Goal: Navigation & Orientation: Find specific page/section

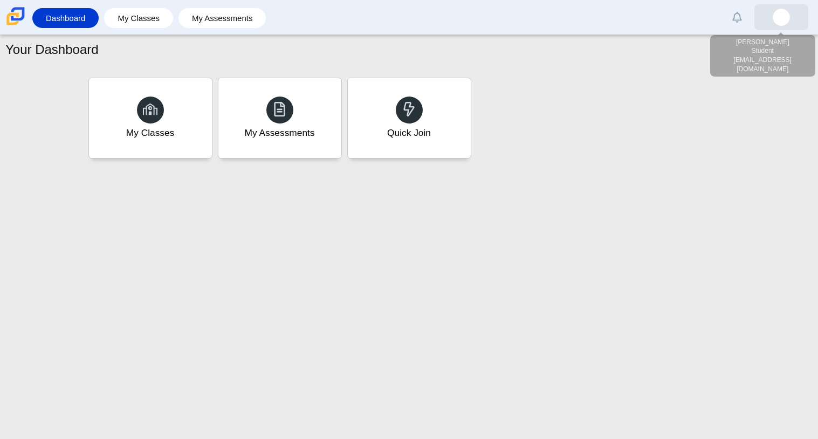
click at [776, 13] on img at bounding box center [781, 17] width 17 height 17
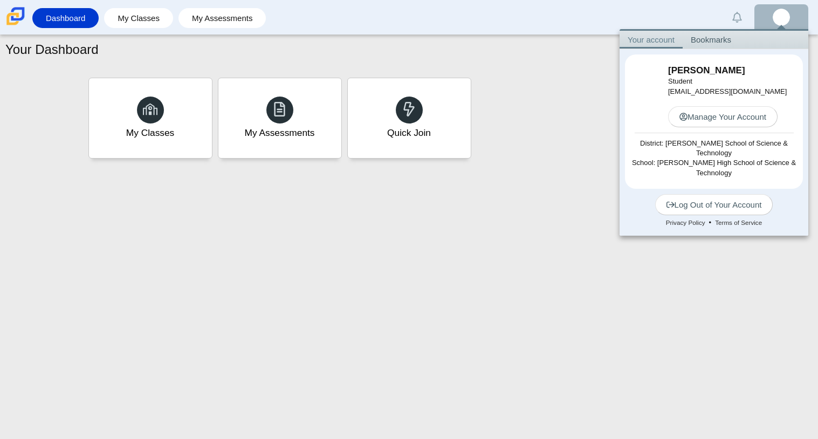
click at [469, 64] on div "My Classes My Assessments Quick Join" at bounding box center [408, 112] width 807 height 97
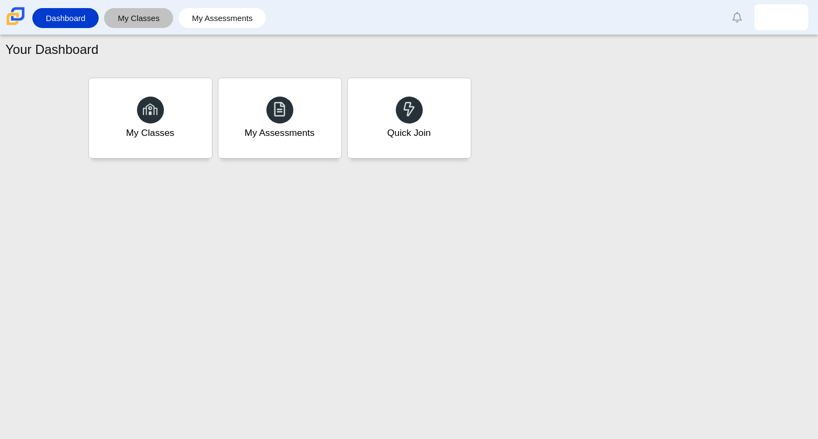
click at [151, 28] on link "My Classes" at bounding box center [139, 18] width 58 height 20
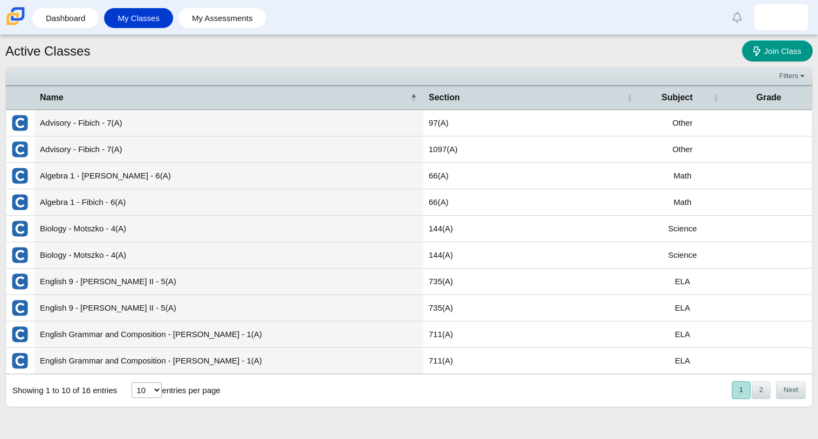
click at [790, 403] on div "« Prev 1 2 Next »" at bounding box center [768, 390] width 88 height 31
click at [791, 403] on div "« Prev 1 2 Next »" at bounding box center [768, 390] width 88 height 31
click at [794, 395] on button "Next" at bounding box center [791, 390] width 30 height 18
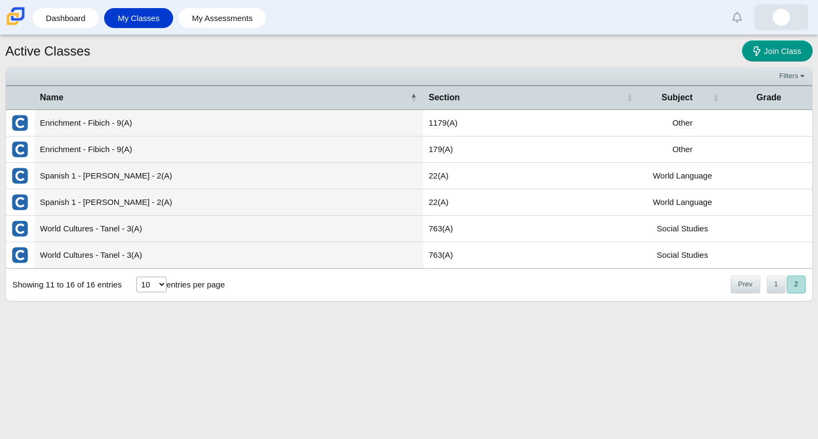
click at [792, 28] on link at bounding box center [782, 17] width 54 height 26
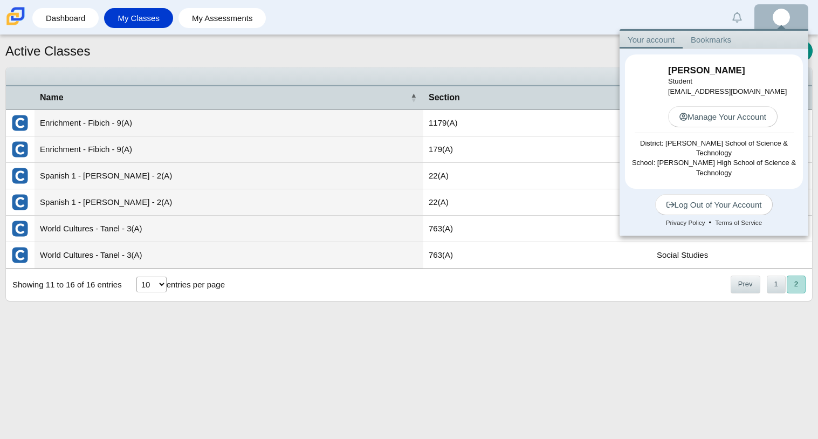
click at [720, 38] on link "Bookmarks" at bounding box center [711, 40] width 57 height 18
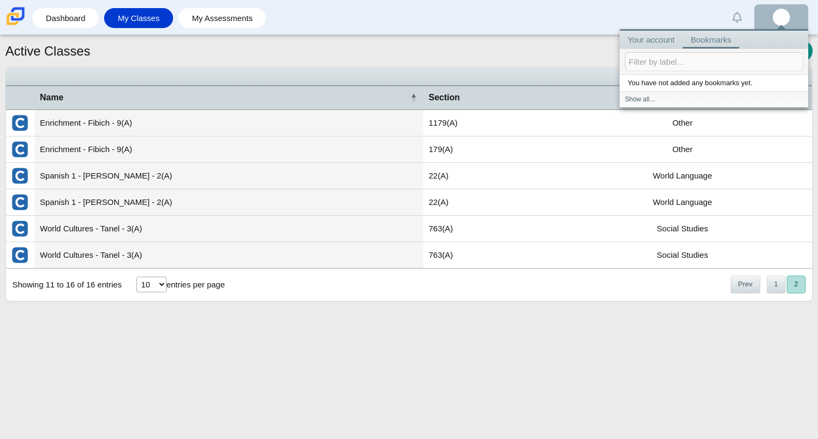
click at [661, 42] on link "Your account" at bounding box center [651, 40] width 63 height 18
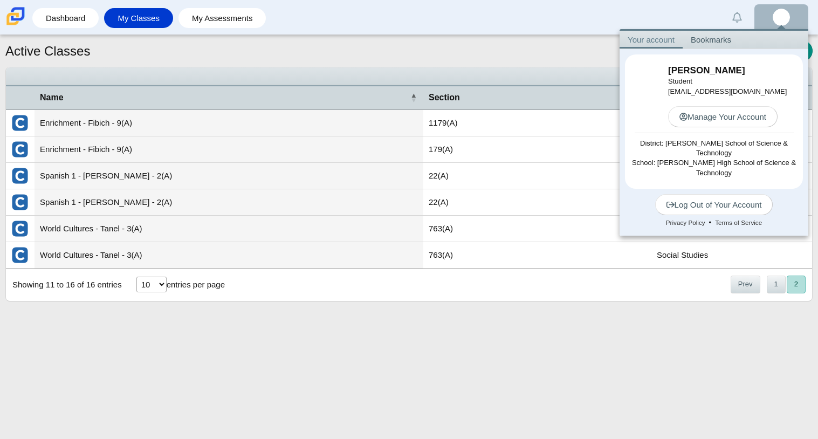
click at [172, 79] on ul at bounding box center [393, 76] width 765 height 11
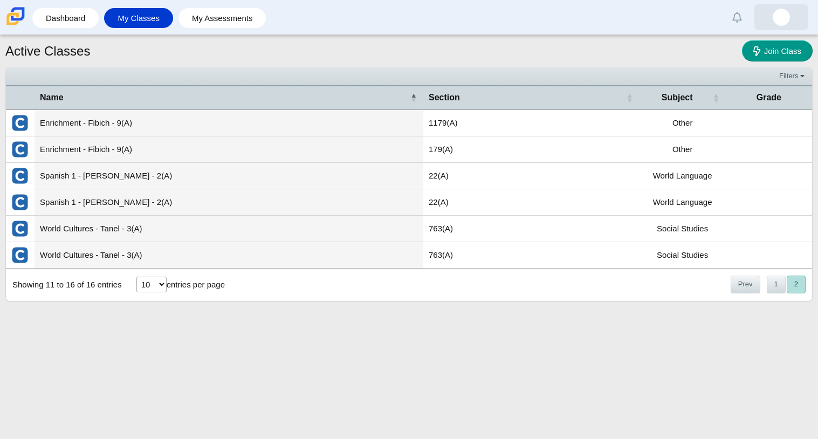
click at [780, 14] on img at bounding box center [781, 17] width 17 height 17
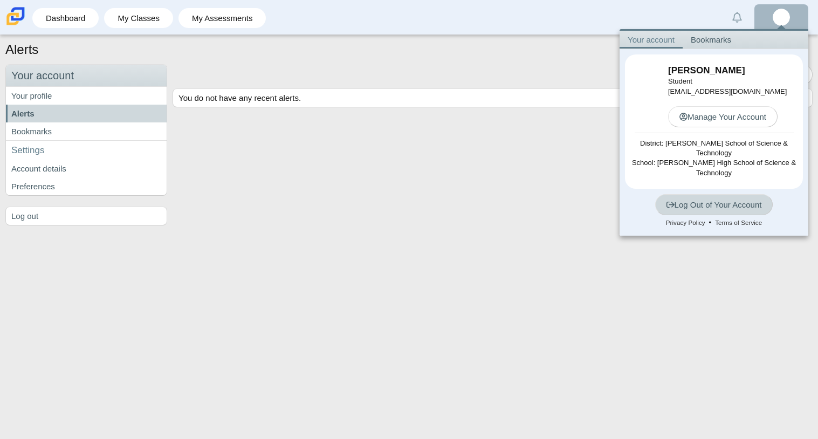
click at [769, 200] on link "Log Out of Your Account" at bounding box center [714, 204] width 118 height 21
